Goal: Task Accomplishment & Management: Use online tool/utility

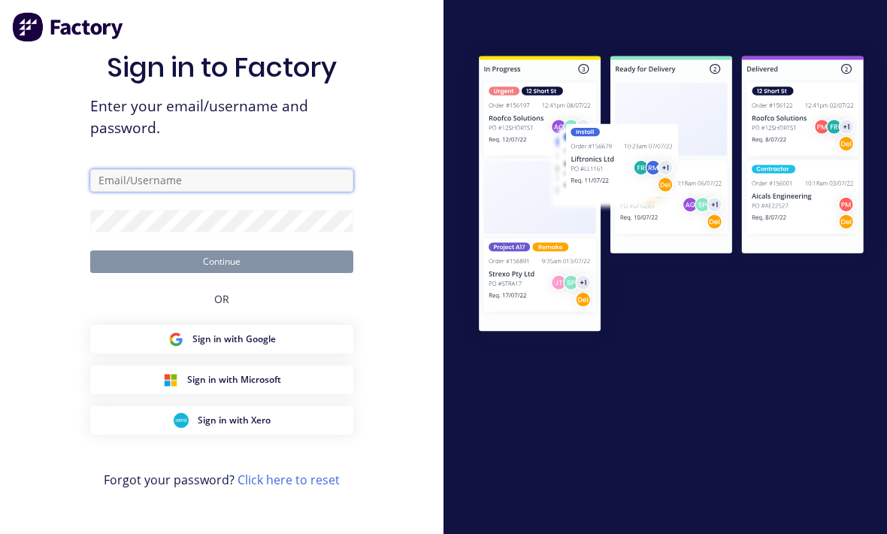
type input "[EMAIL_ADDRESS][DOMAIN_NAME]"
click at [222, 273] on button "Continue" at bounding box center [221, 261] width 263 height 23
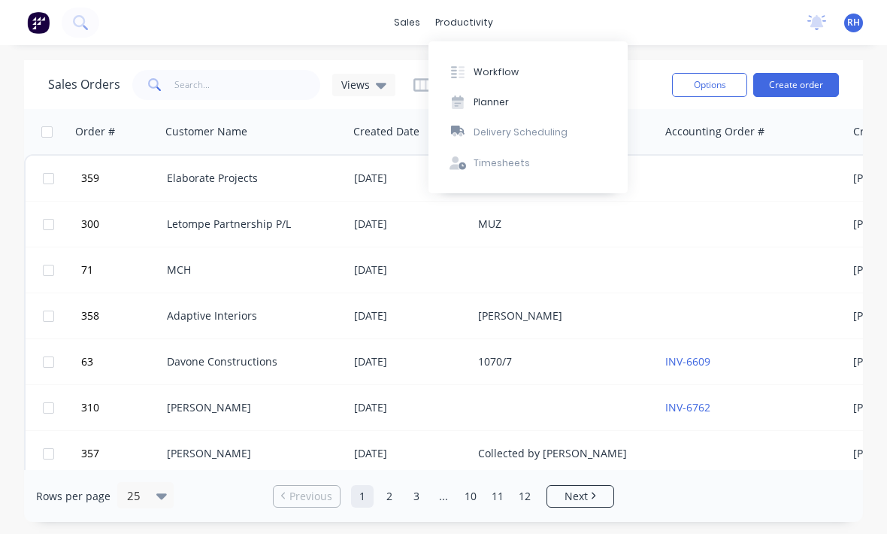
click at [525, 78] on button "Workflow" at bounding box center [527, 71] width 199 height 30
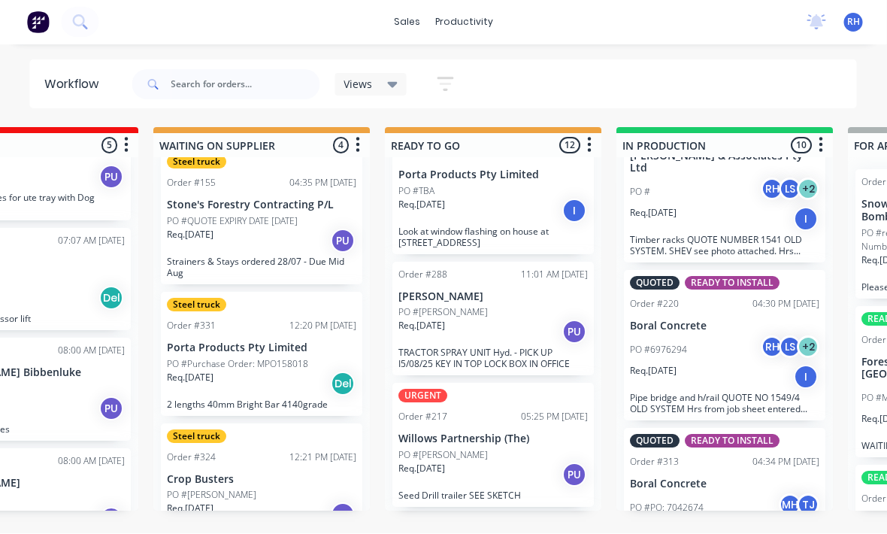
scroll to position [139, 0]
click at [507, 348] on p "TRACTOR SPRAY UNIT Hyd. - PICK UP I5/08/25 KEY IN TOP LOCK BOX IN OFFICE" at bounding box center [493, 359] width 189 height 23
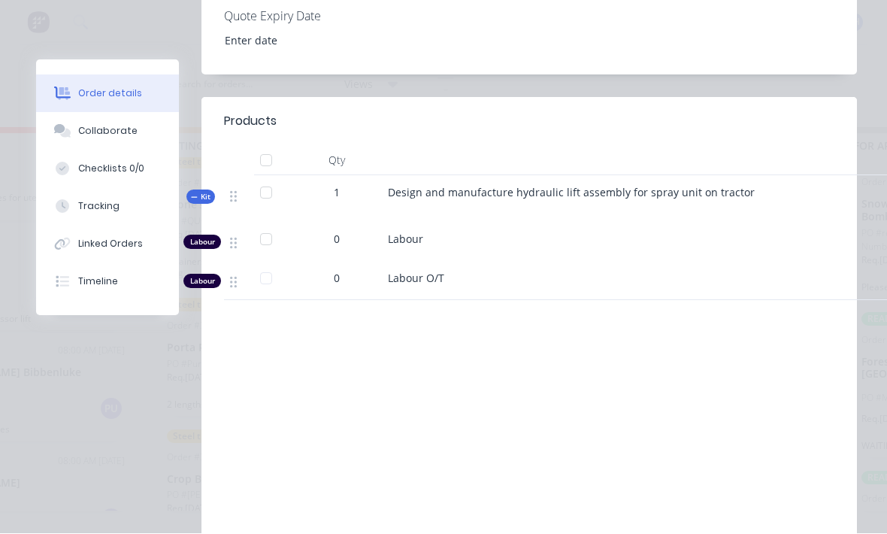
scroll to position [483, 0]
click at [137, 126] on button "Collaborate" at bounding box center [107, 132] width 143 height 38
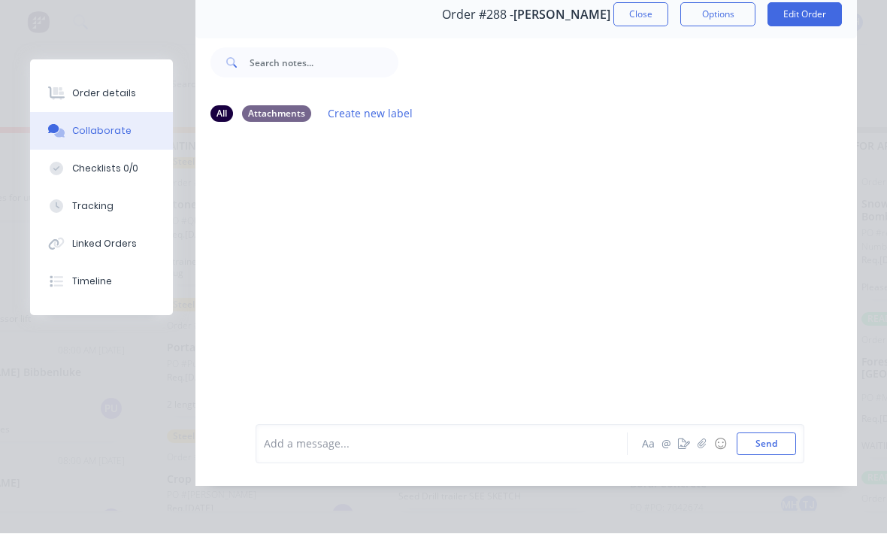
scroll to position [70, 0]
click at [119, 92] on div "Order details" at bounding box center [104, 94] width 64 height 14
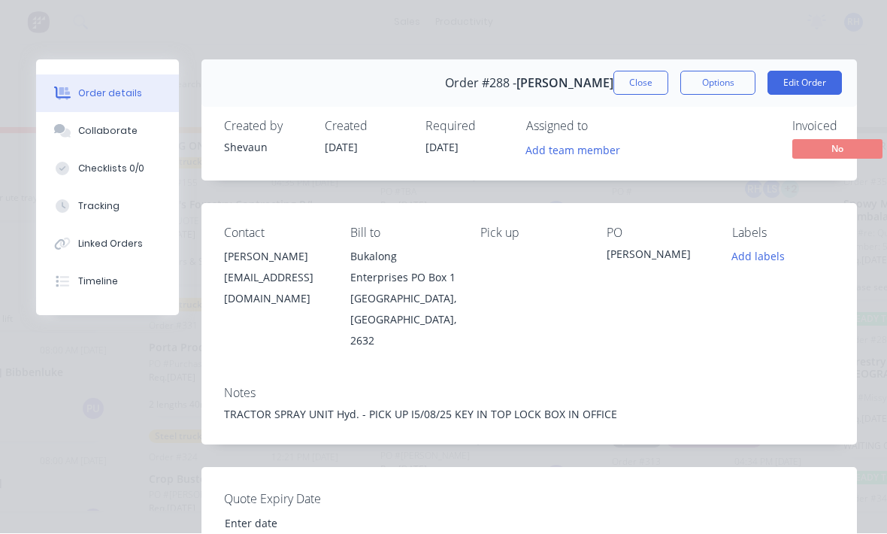
scroll to position [0, 0]
click at [638, 76] on button "Close" at bounding box center [640, 83] width 55 height 24
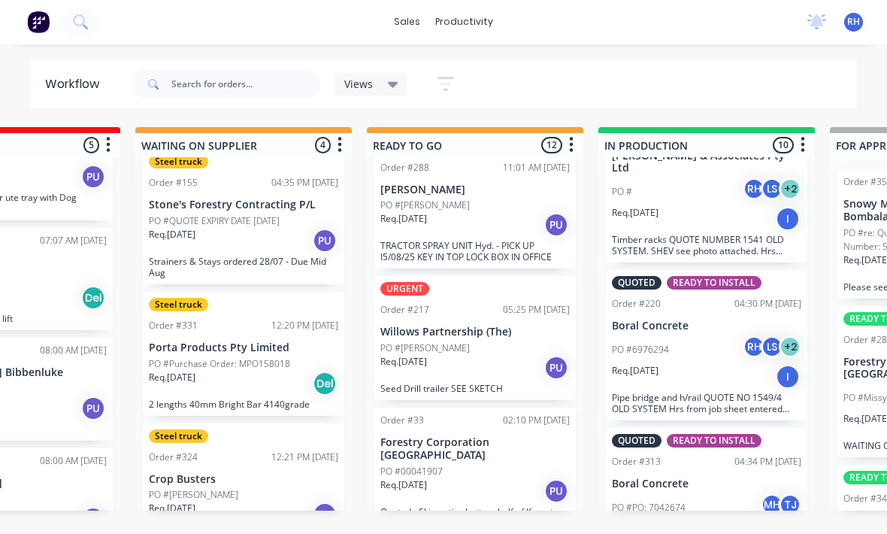
scroll to position [259, 0]
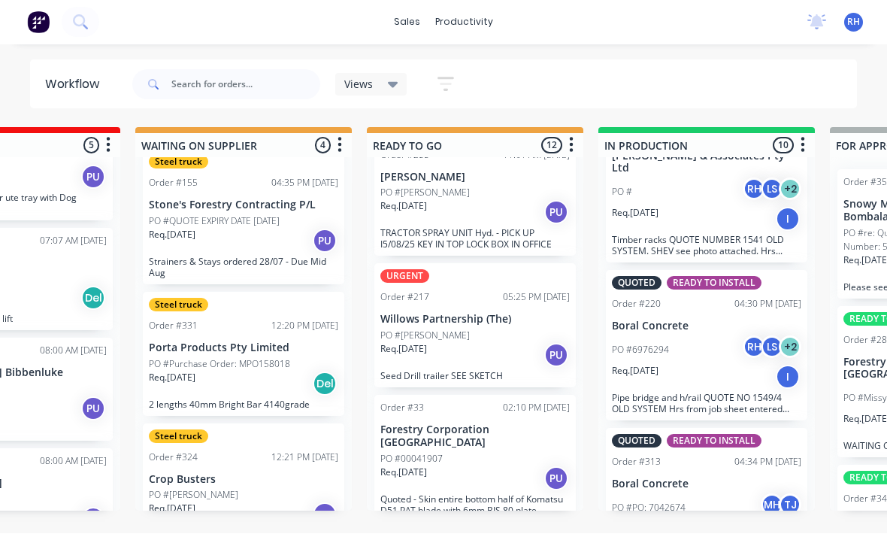
click at [480, 343] on div "Req. [DATE] PU" at bounding box center [474, 356] width 189 height 26
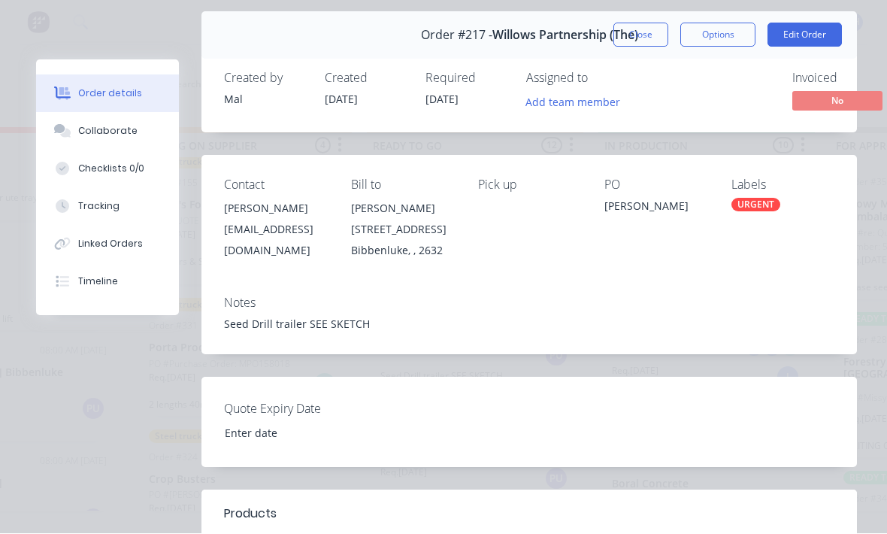
scroll to position [50, 0]
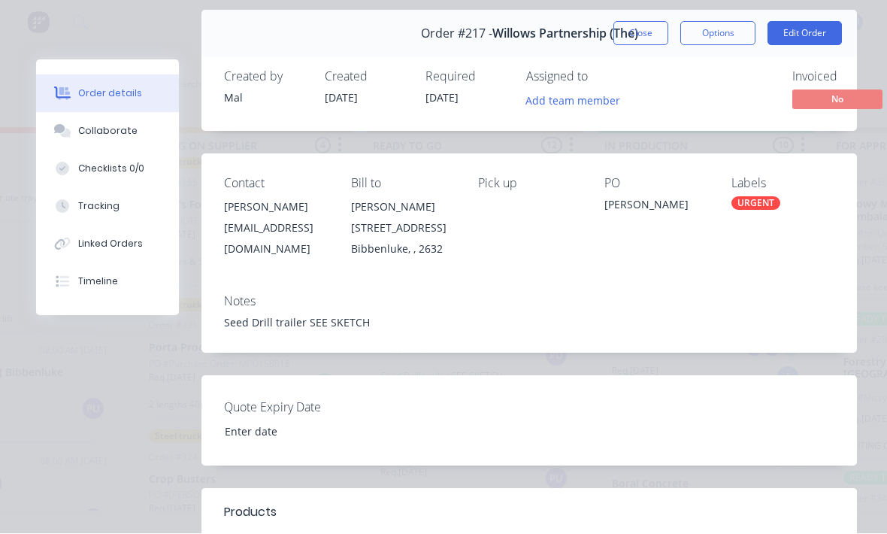
click at [111, 137] on div "Collaborate" at bounding box center [107, 132] width 59 height 14
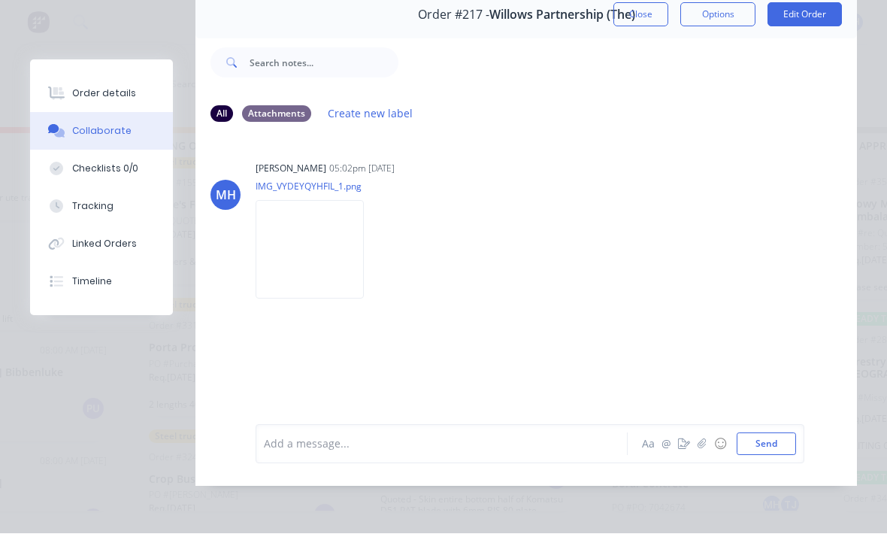
scroll to position [117, 0]
click at [313, 210] on img at bounding box center [310, 250] width 108 height 98
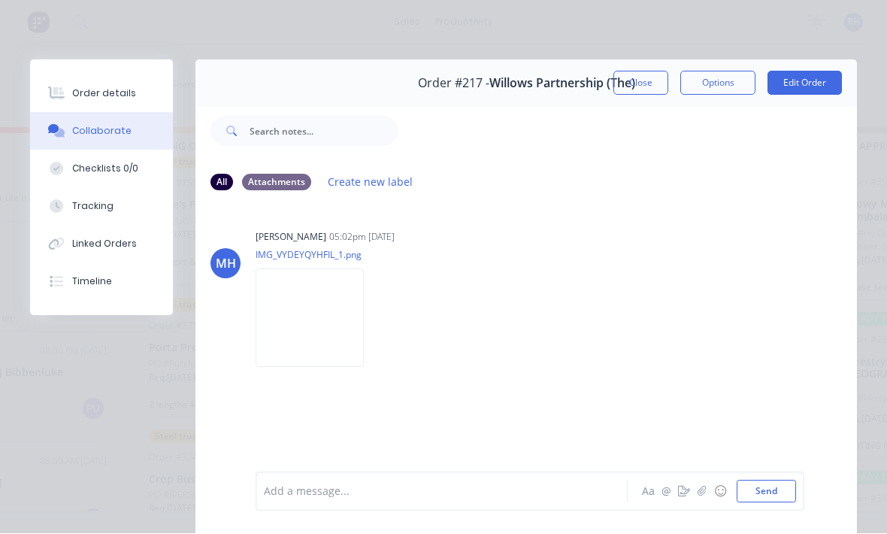
scroll to position [0, 0]
click at [647, 79] on button "Close" at bounding box center [640, 83] width 55 height 24
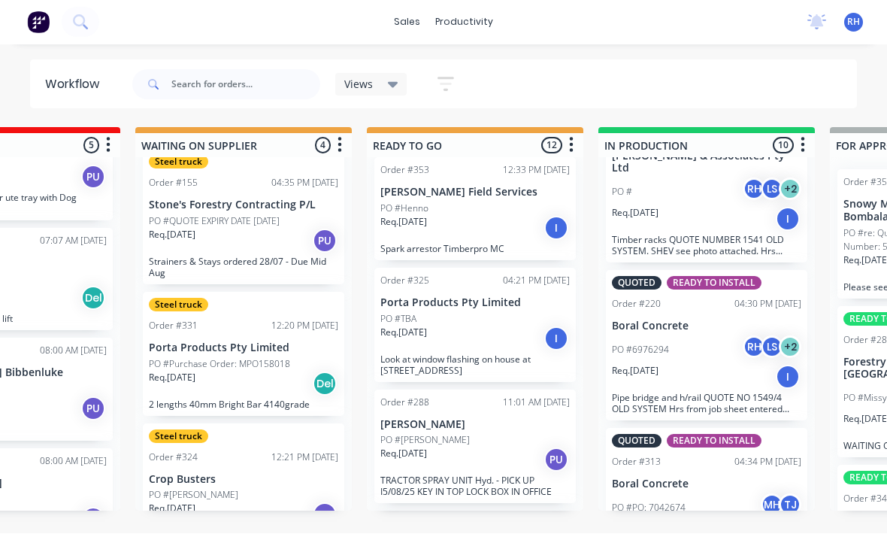
scroll to position [11, 0]
click at [511, 217] on div "Req. [DATE] I" at bounding box center [474, 230] width 189 height 26
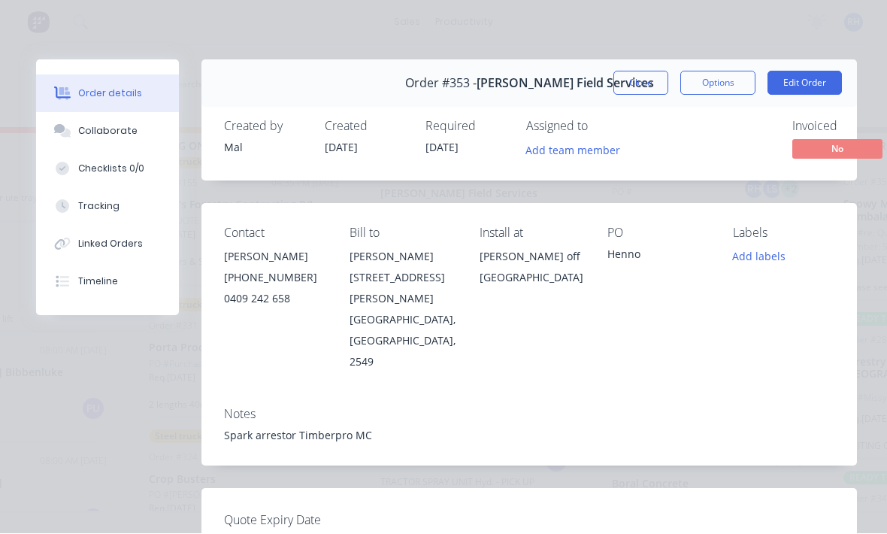
scroll to position [0, 0]
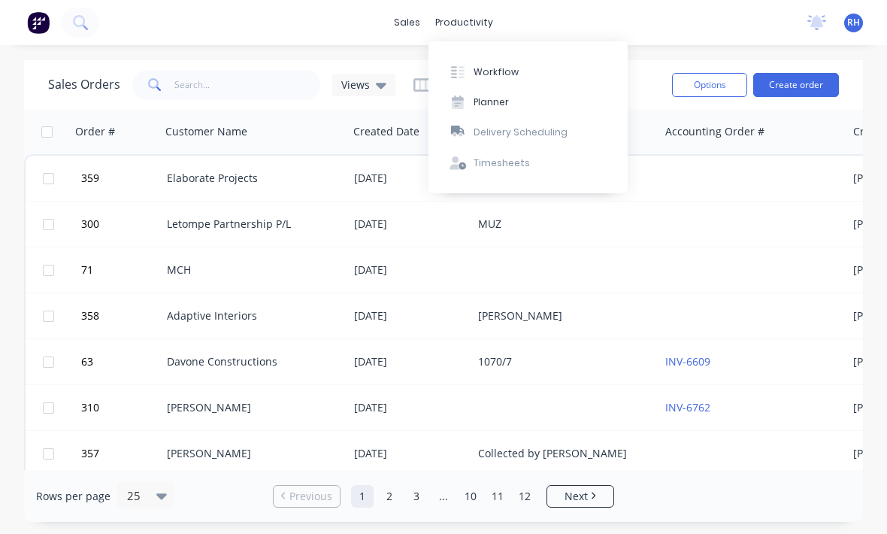
click at [505, 81] on button "Workflow" at bounding box center [527, 71] width 199 height 30
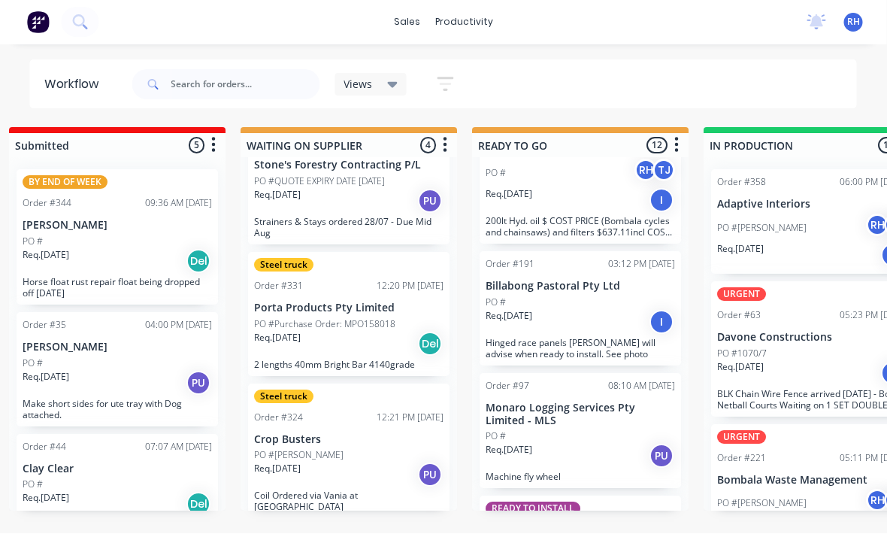
scroll to position [1068, 0]
click at [611, 311] on div "Req. [DATE] I" at bounding box center [580, 324] width 189 height 26
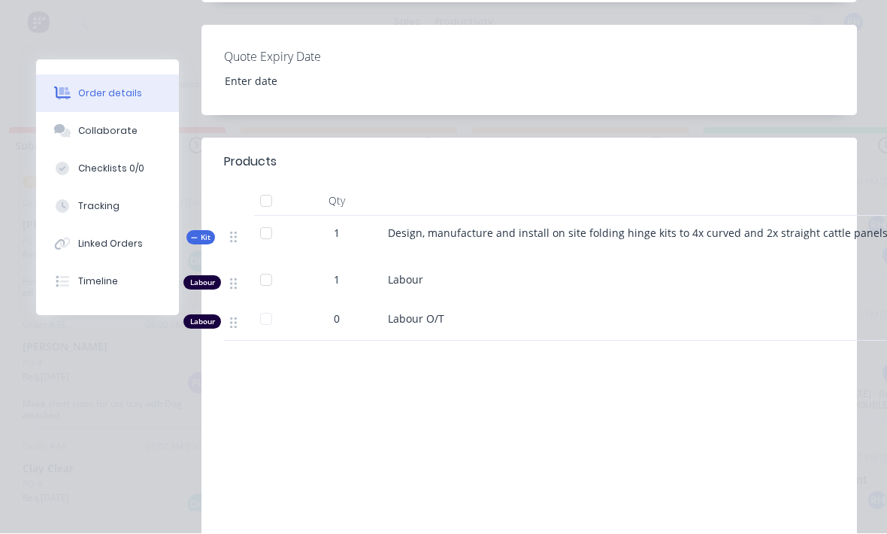
scroll to position [396, 0]
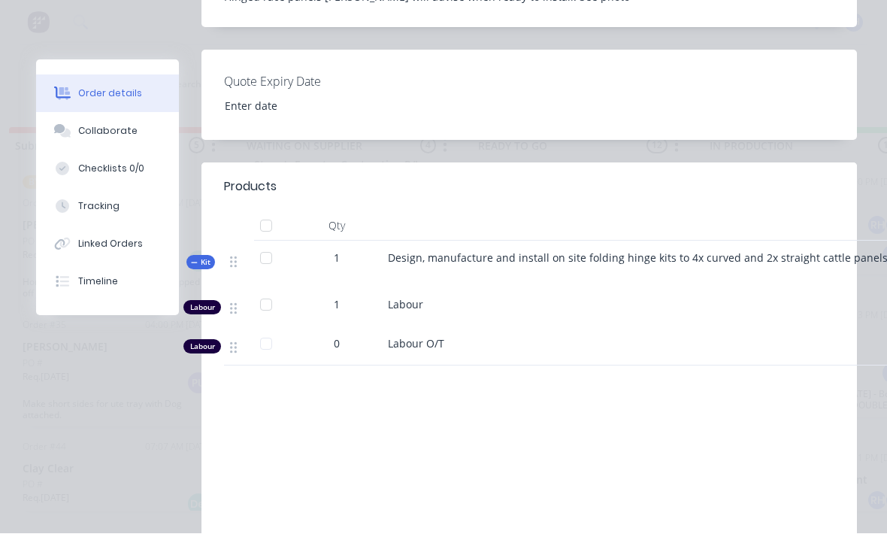
click at [127, 145] on button "Collaborate" at bounding box center [107, 132] width 143 height 38
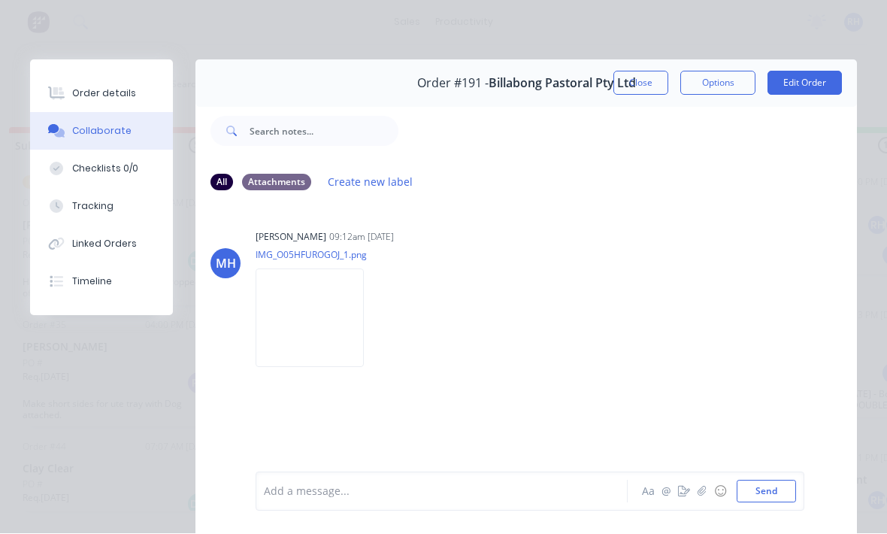
click at [304, 326] on img at bounding box center [310, 318] width 108 height 98
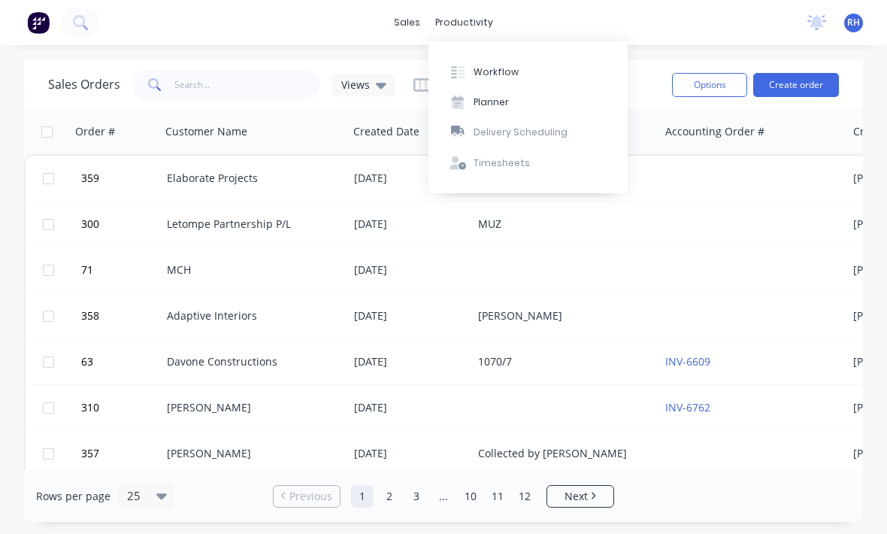
click at [468, 66] on div at bounding box center [458, 72] width 23 height 14
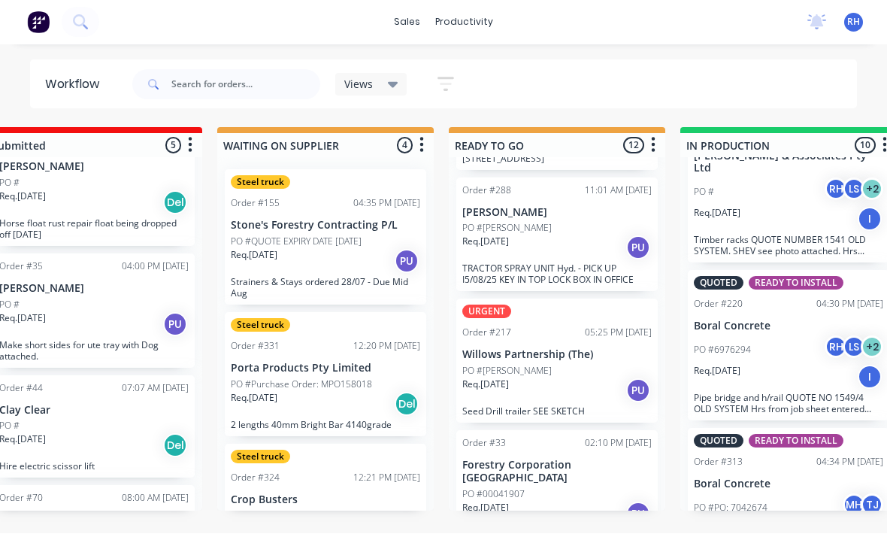
scroll to position [233, 0]
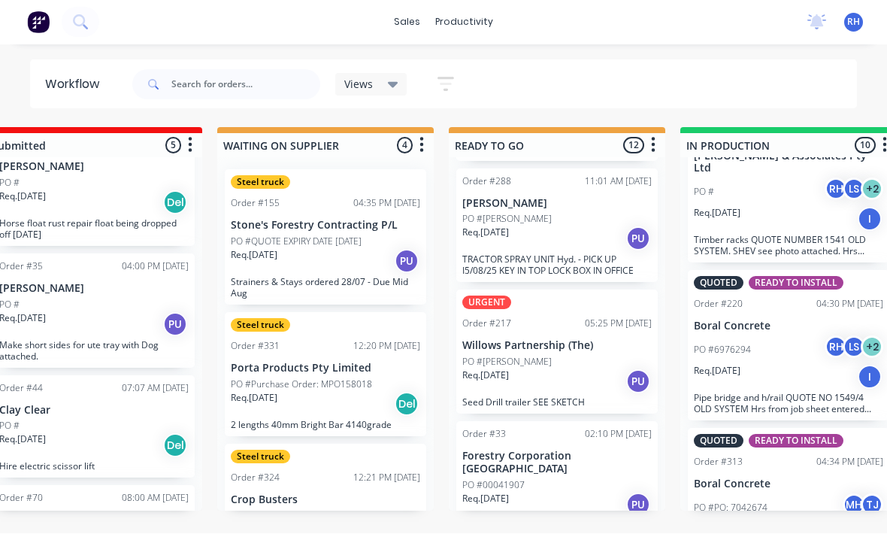
click at [510, 356] on p "PO #[PERSON_NAME]" at bounding box center [506, 363] width 89 height 14
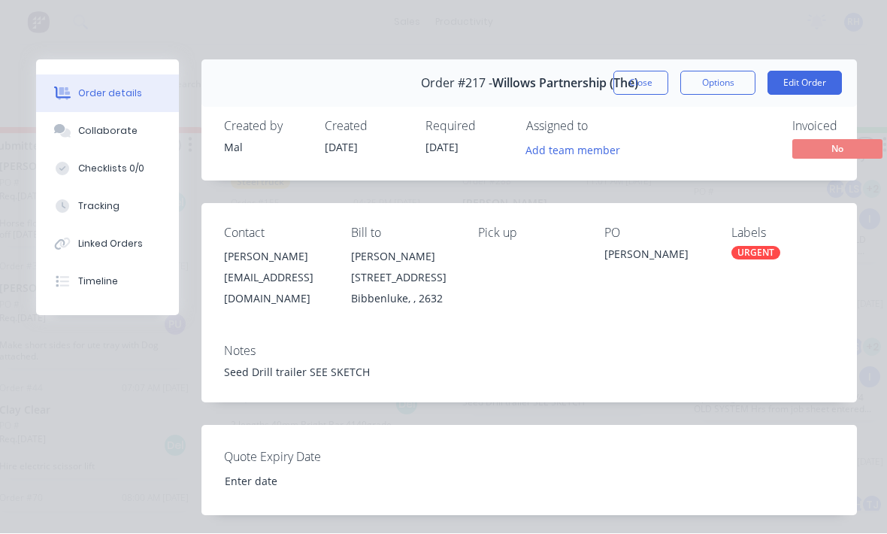
click at [84, 142] on button "Collaborate" at bounding box center [107, 132] width 143 height 38
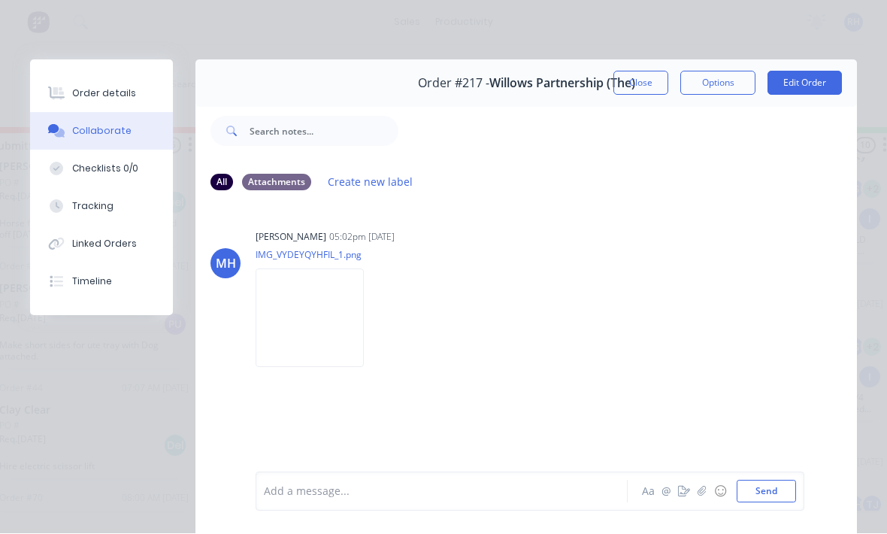
click at [316, 321] on img at bounding box center [310, 318] width 108 height 98
